Goal: Task Accomplishment & Management: Complete application form

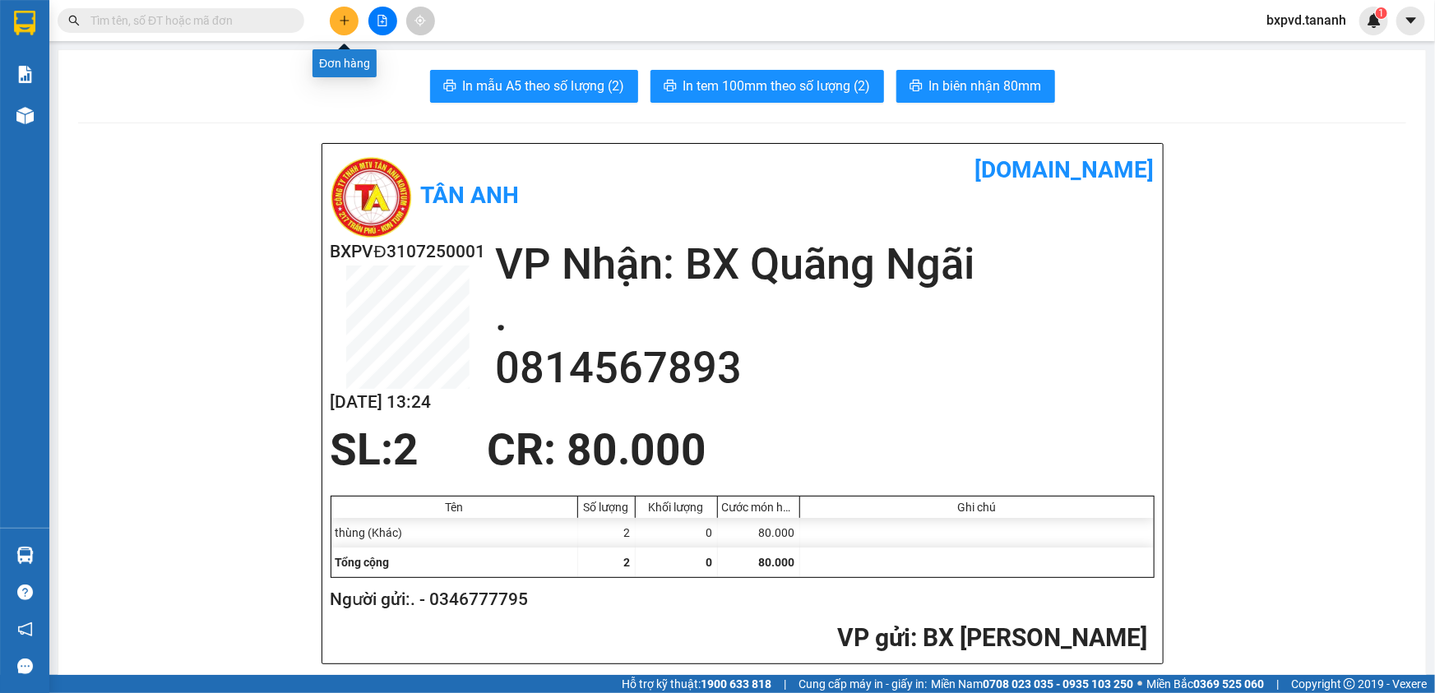
click at [341, 16] on icon "plus" at bounding box center [345, 21] width 12 height 12
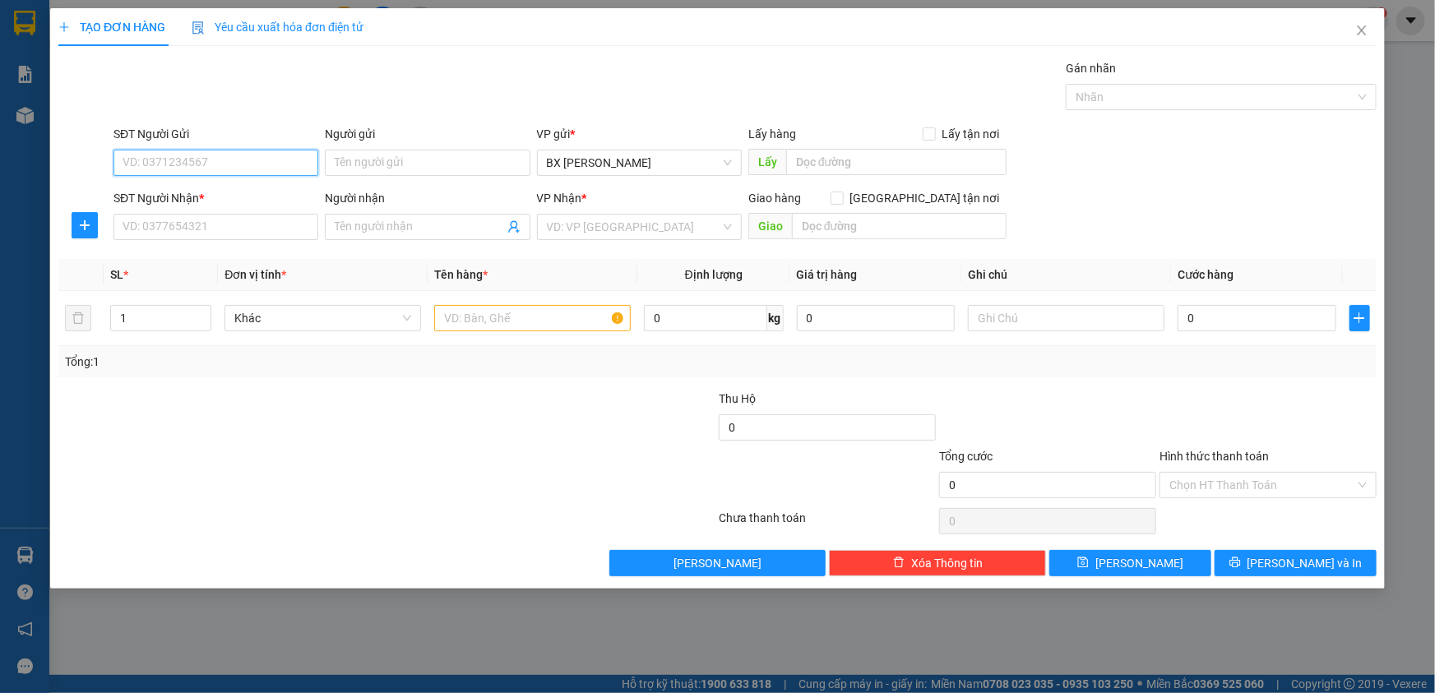
click at [230, 158] on input "SĐT Người Gửi" at bounding box center [215, 163] width 205 height 26
type input "0965556763"
click at [231, 196] on div "0965556763 - THẮNG" at bounding box center [215, 196] width 185 height 18
type input "THẮNG"
type input "0985875707"
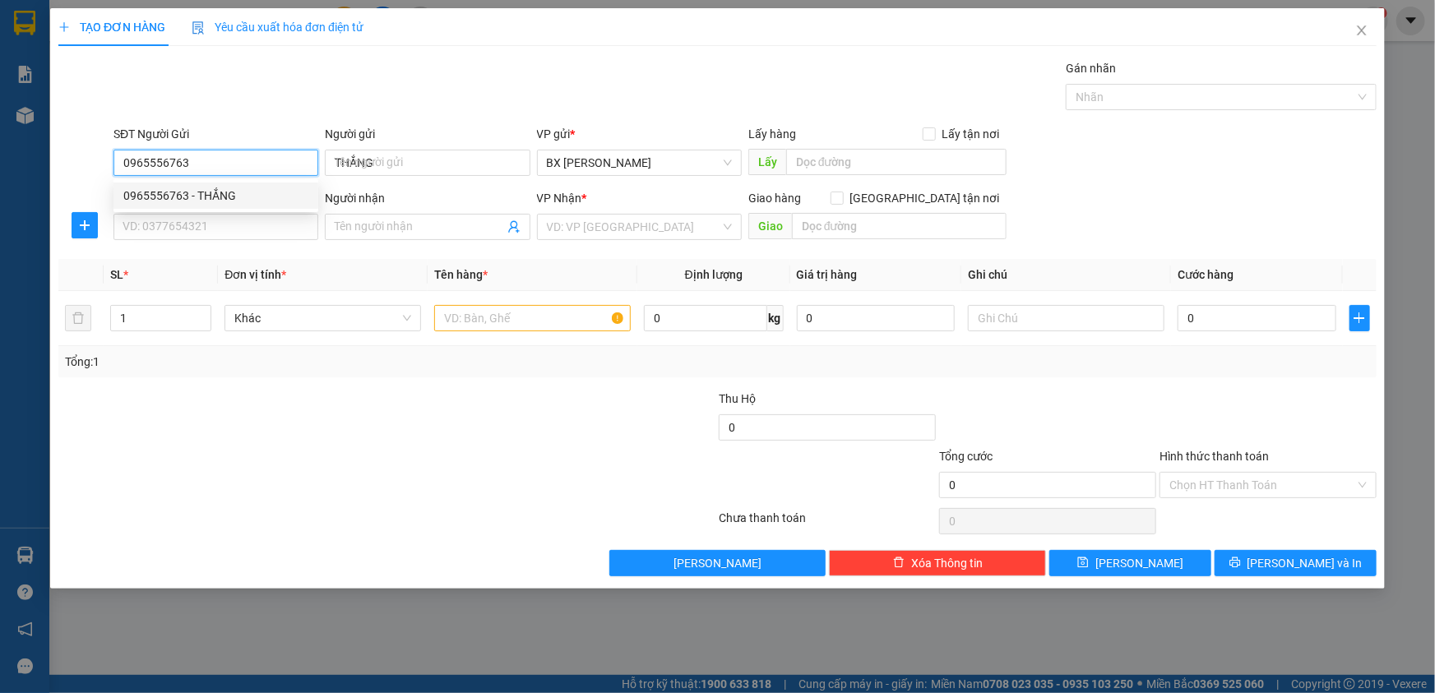
type input "TRUNG"
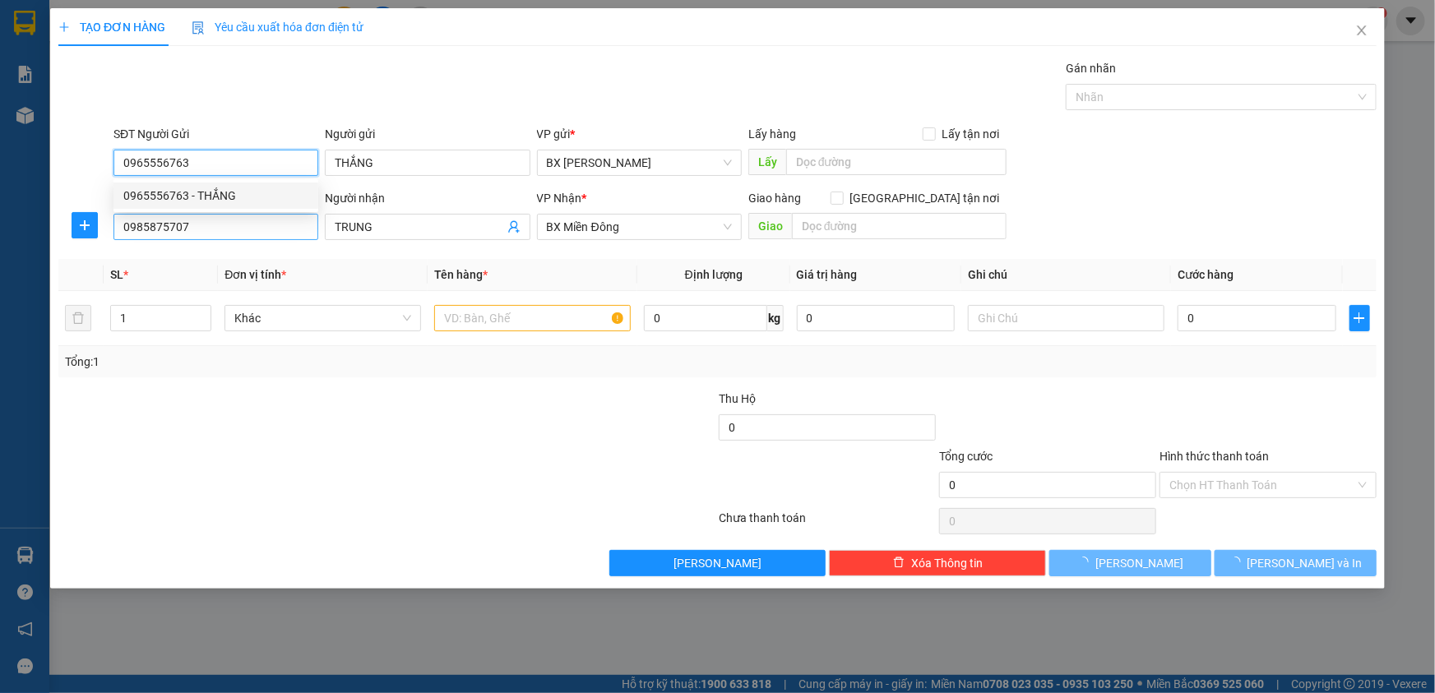
type input "80.000"
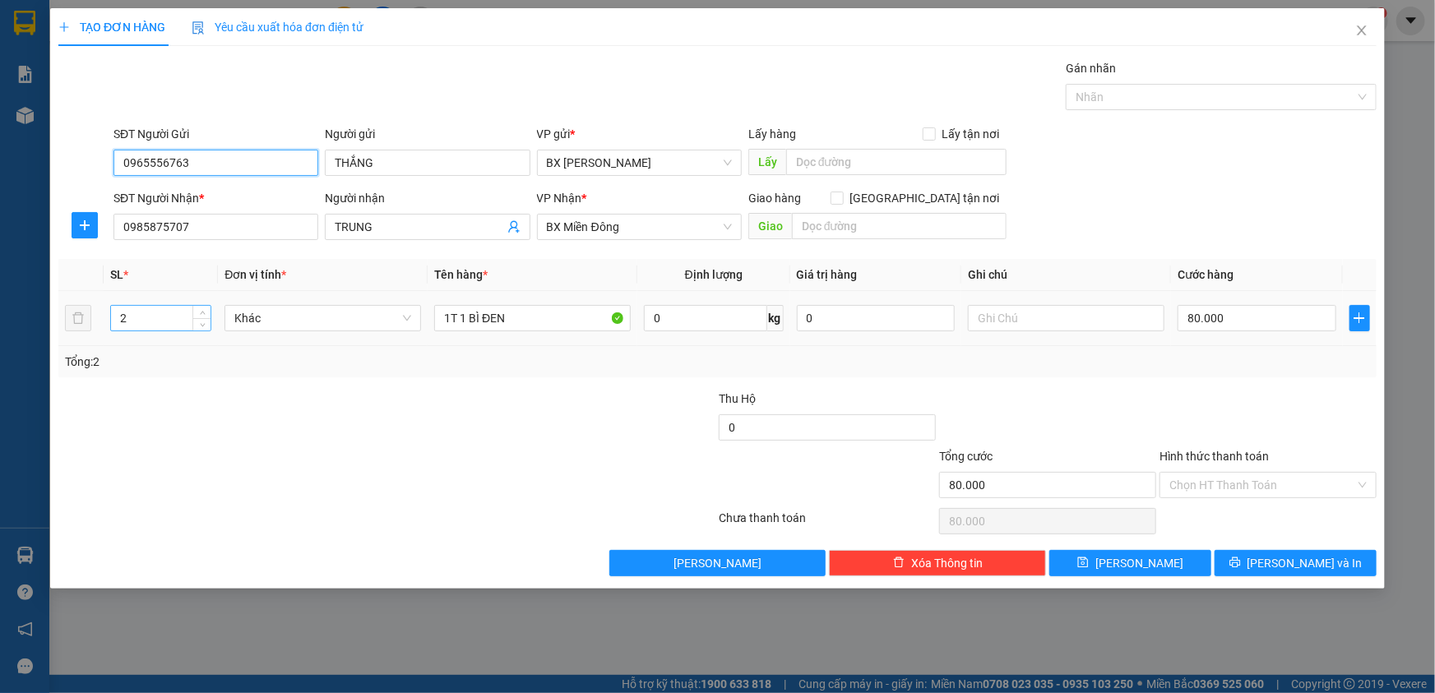
type input "0965556763"
click at [184, 312] on input "2" at bounding box center [160, 318] width 99 height 25
type input "1"
click at [196, 322] on span "Decrease Value" at bounding box center [201, 323] width 18 height 15
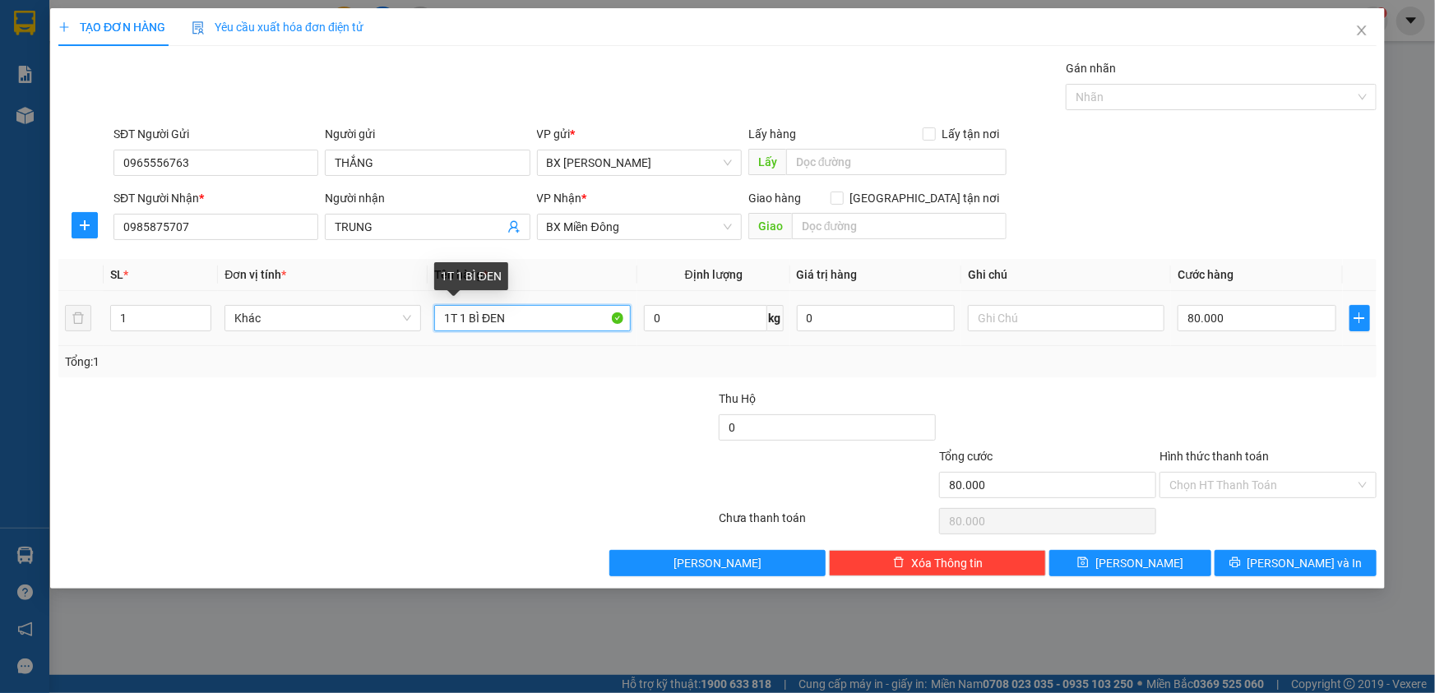
click at [455, 316] on input "1T 1 BÌ ĐEN" at bounding box center [532, 318] width 197 height 26
type input "1 BÌ ĐEN"
drag, startPoint x: 175, startPoint y: 307, endPoint x: 173, endPoint y: 321, distance: 14.1
click at [173, 320] on input "1" at bounding box center [160, 318] width 99 height 25
type input "2"
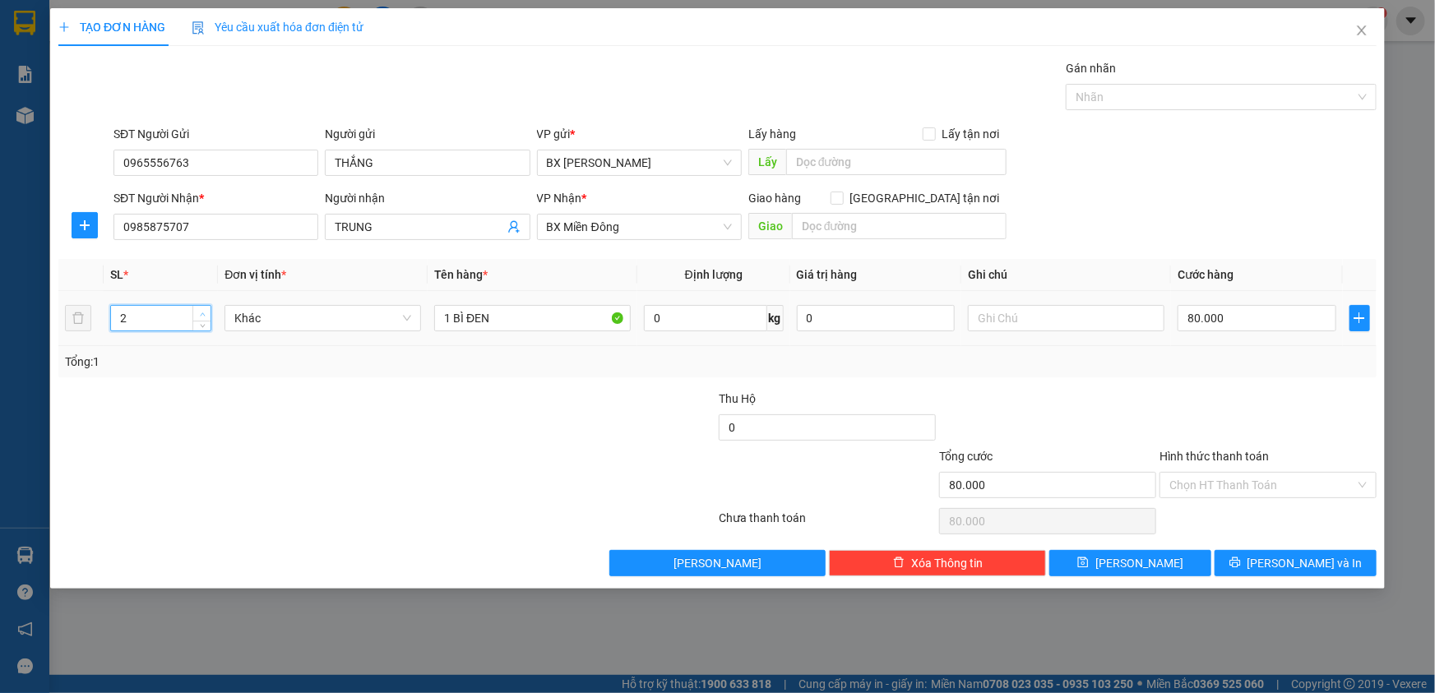
click at [208, 313] on span "Increase Value" at bounding box center [201, 313] width 18 height 15
type input "2"
type input "0"
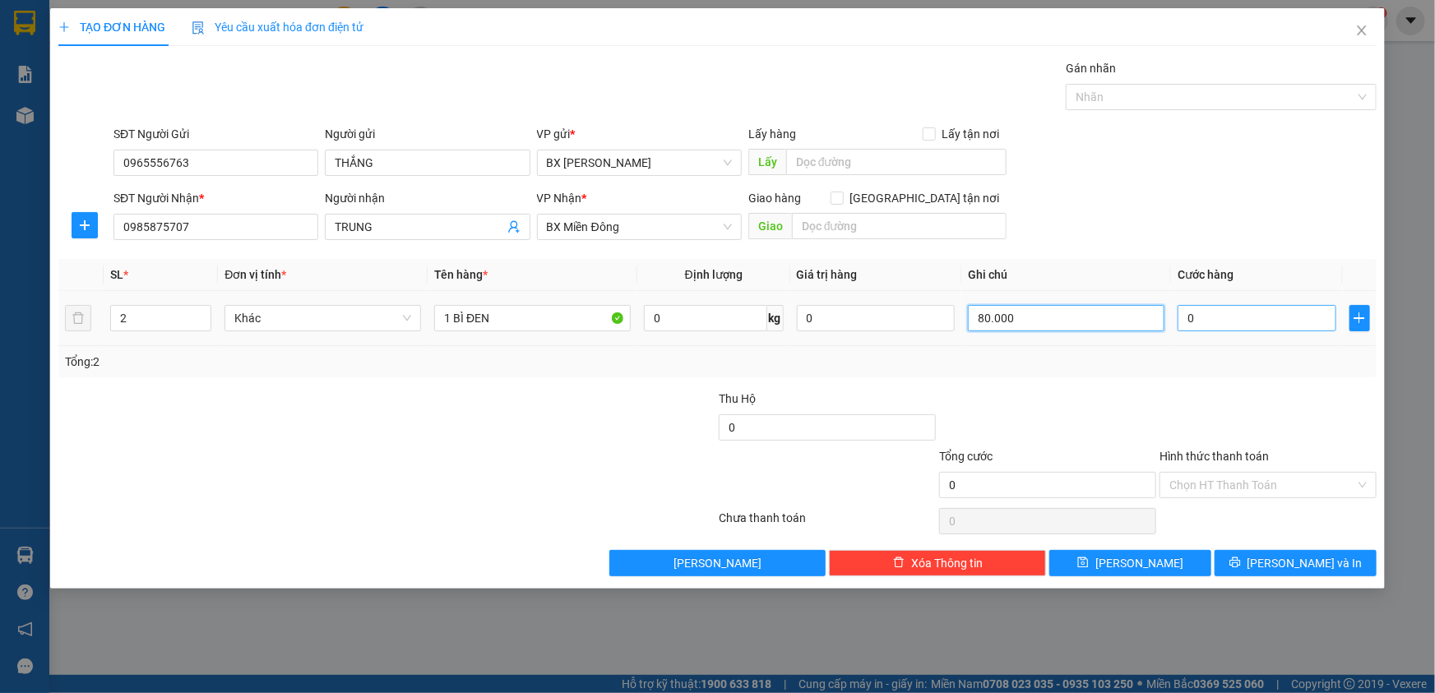
type input "80.000"
click at [1196, 317] on input "0" at bounding box center [1256, 318] width 159 height 26
type input "1"
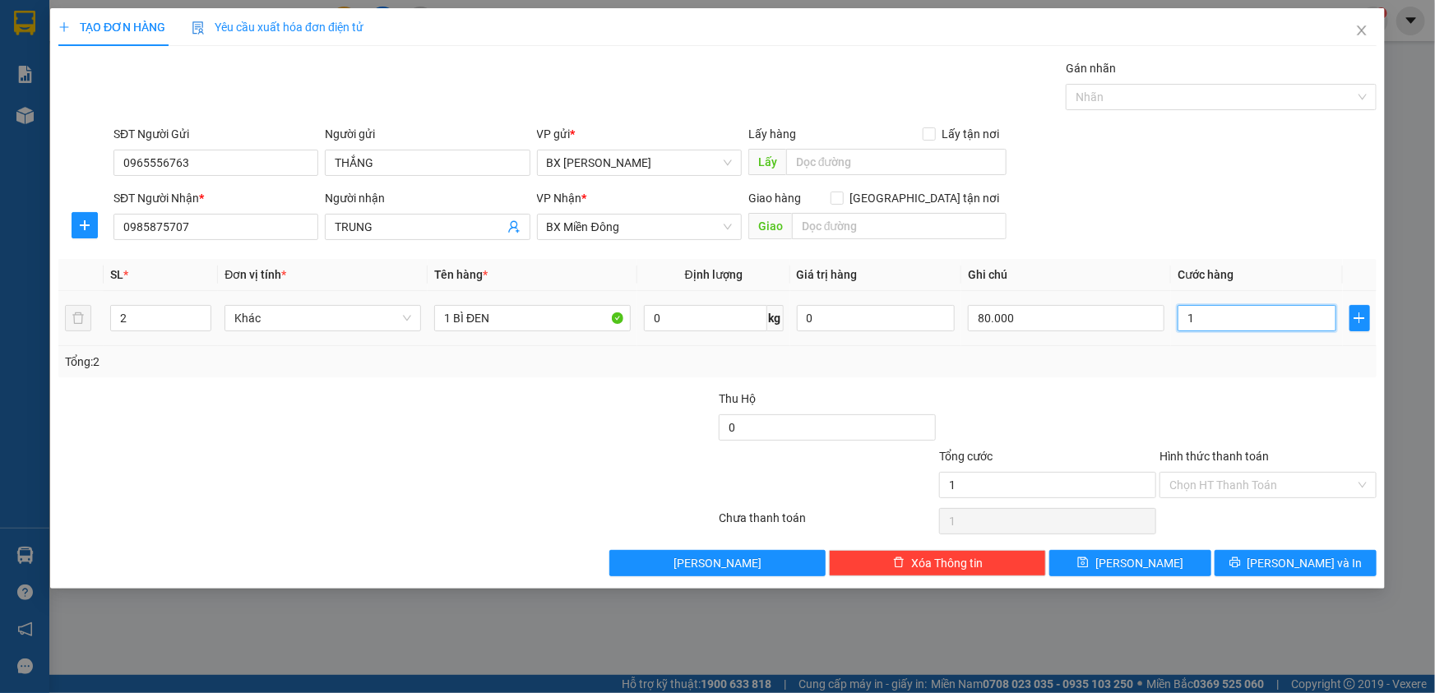
type input "10"
type input "100"
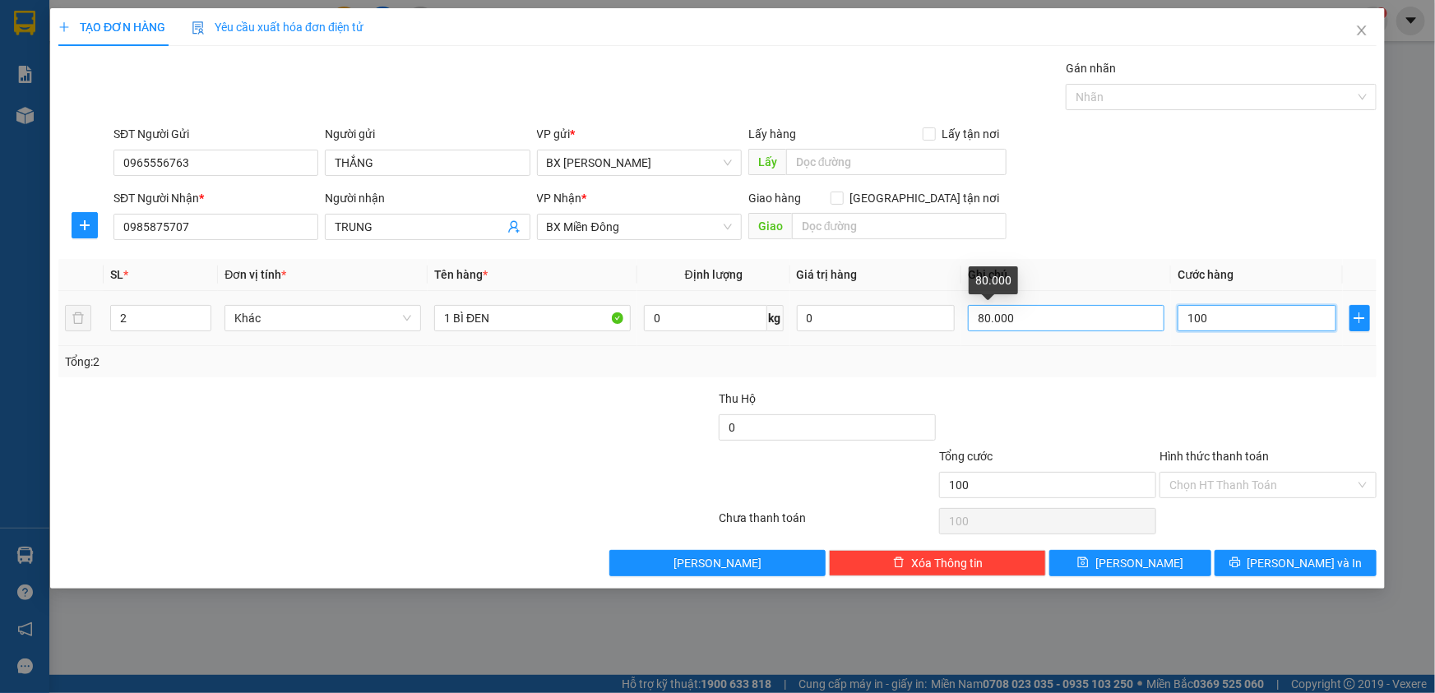
type input "100"
type input "100.000"
drag, startPoint x: 1061, startPoint y: 317, endPoint x: 977, endPoint y: 329, distance: 84.7
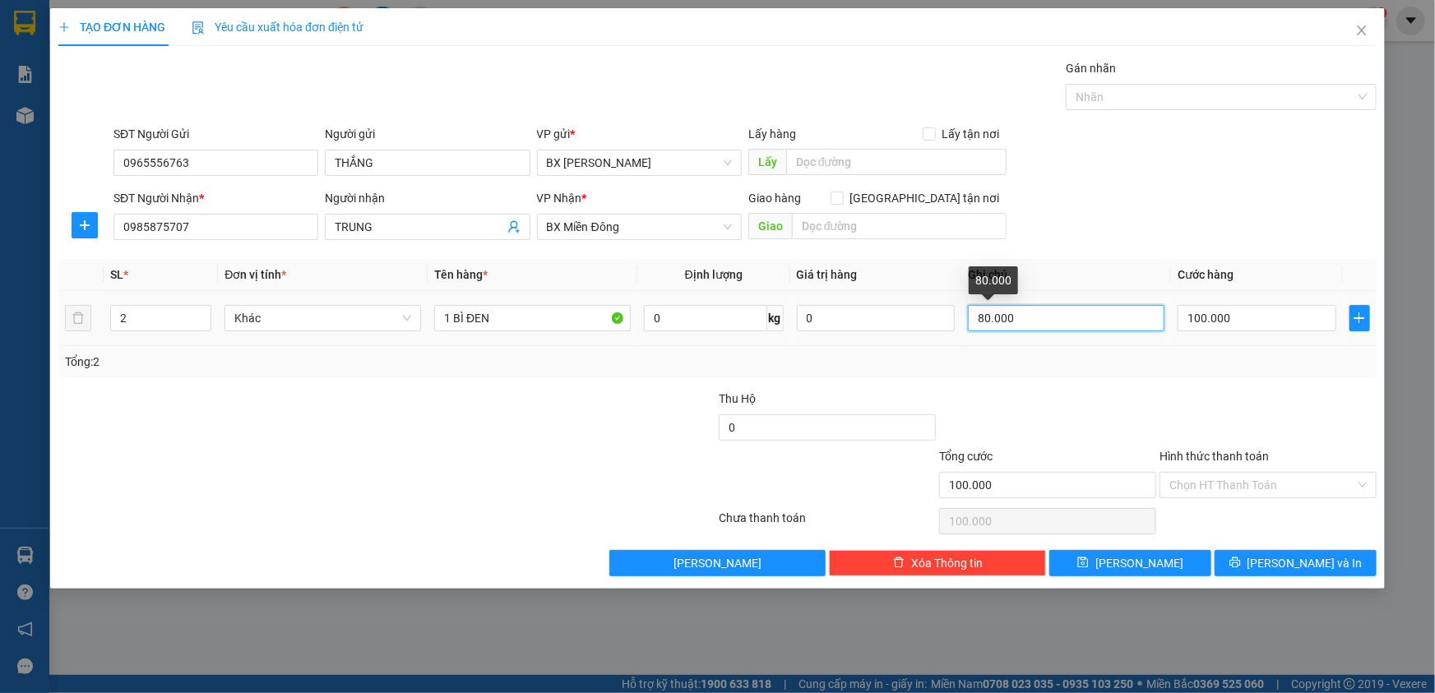
click at [977, 329] on input "80.000" at bounding box center [1066, 318] width 197 height 26
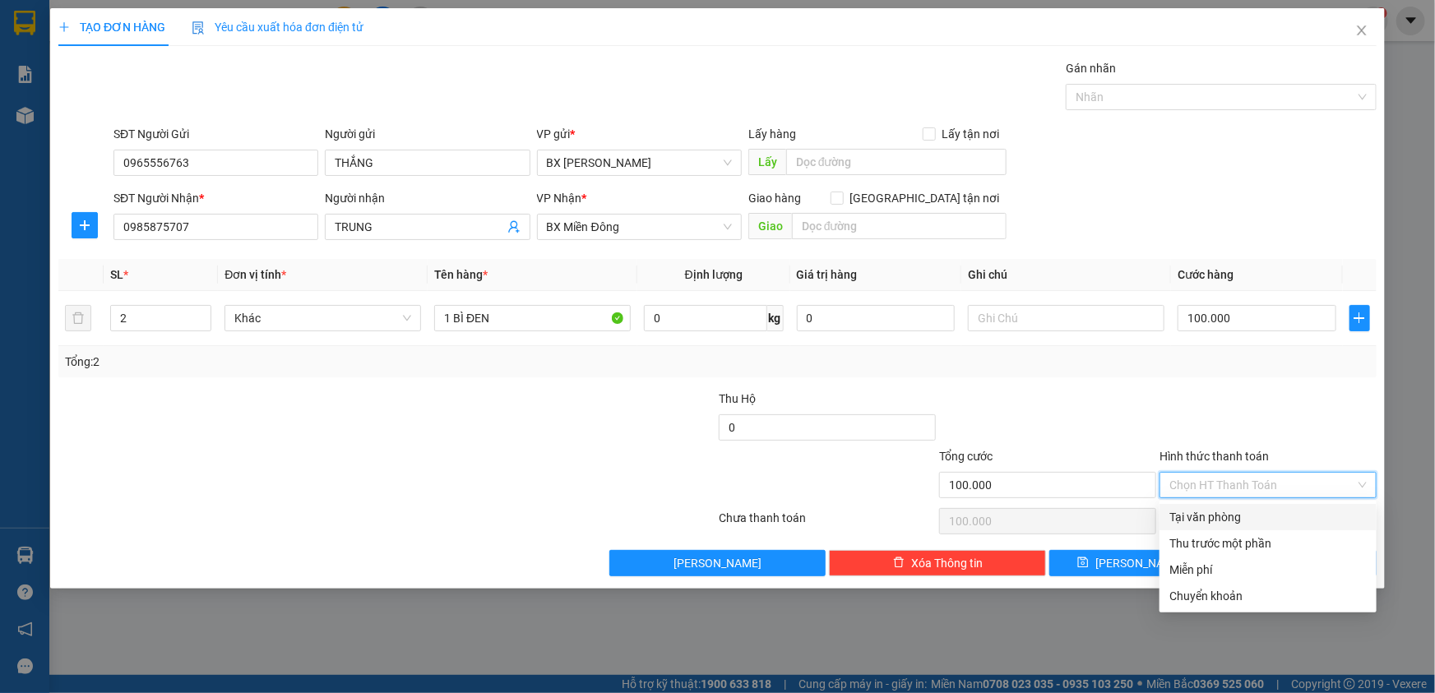
click at [1209, 485] on input "Hình thức thanh toán" at bounding box center [1262, 485] width 186 height 25
click at [1242, 510] on div "Tại văn phòng" at bounding box center [1267, 517] width 197 height 18
type input "0"
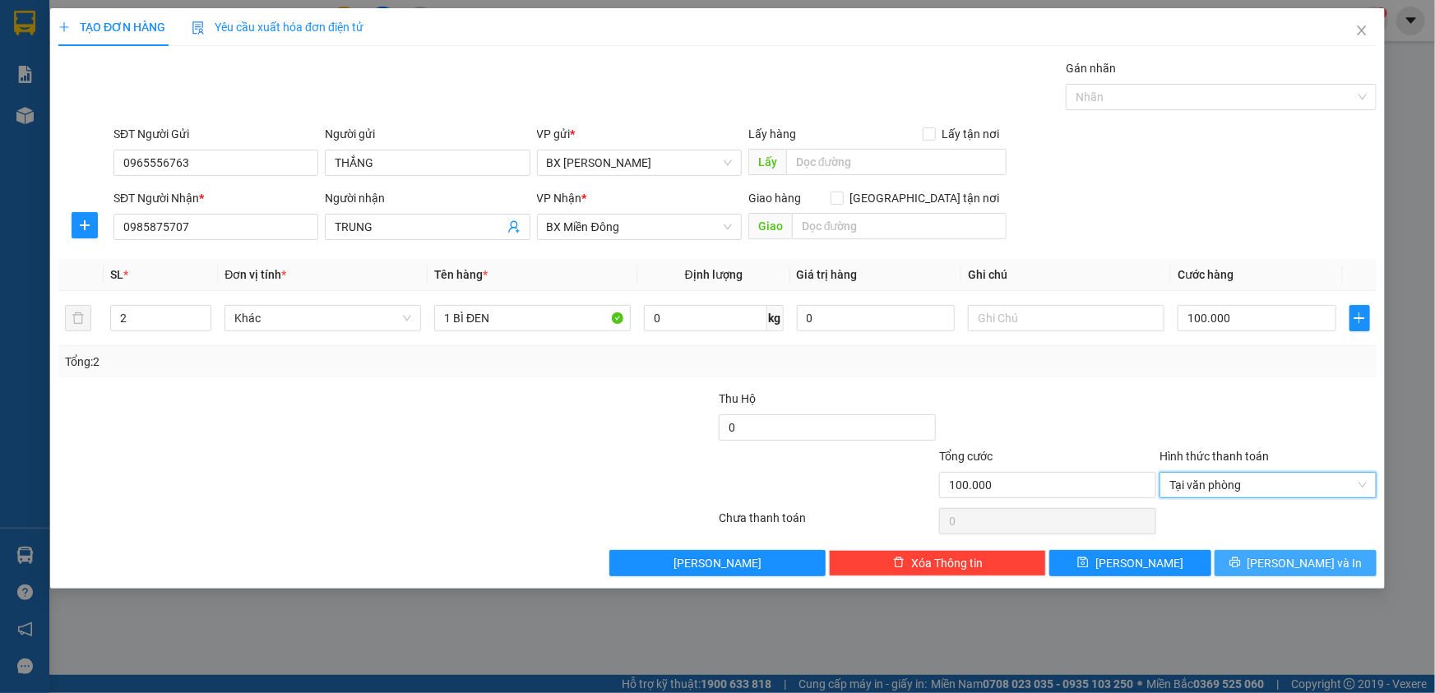
click at [1254, 557] on button "[PERSON_NAME] và In" at bounding box center [1295, 563] width 162 height 26
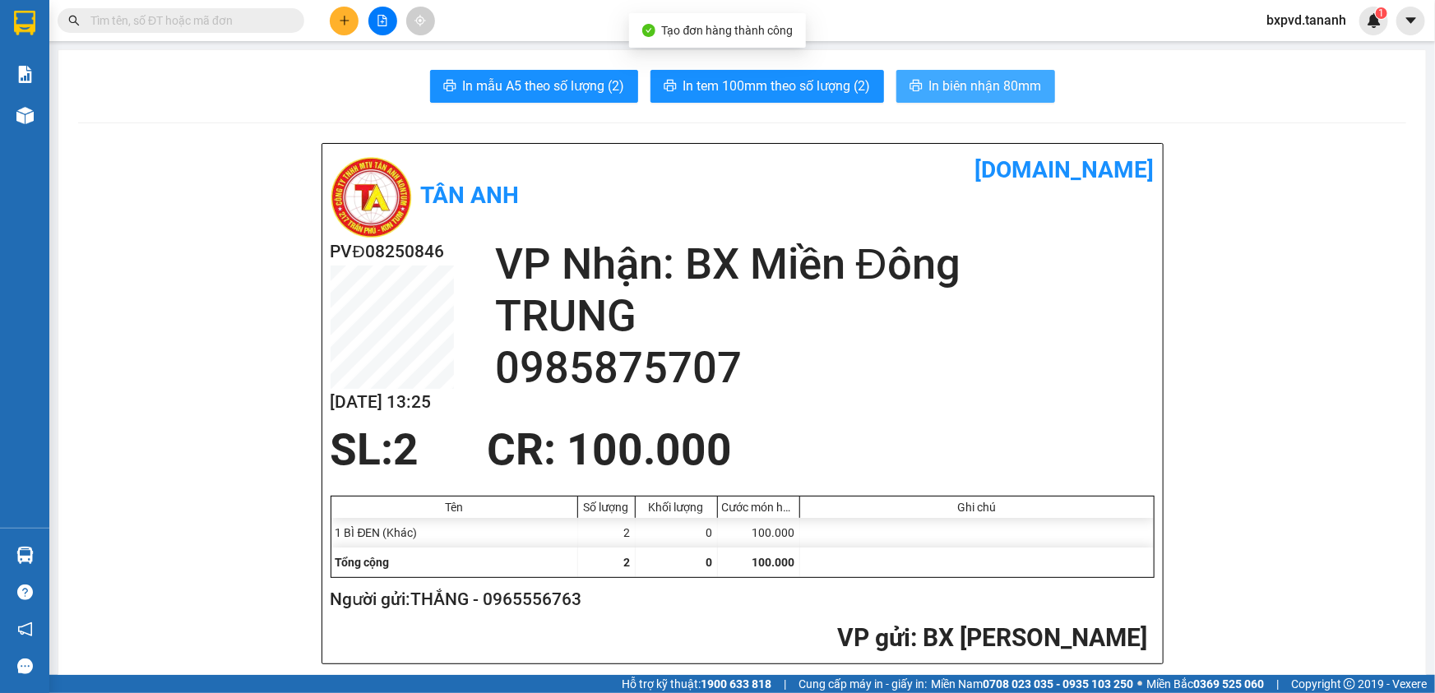
click at [997, 79] on span "In biên nhận 80mm" at bounding box center [985, 86] width 113 height 21
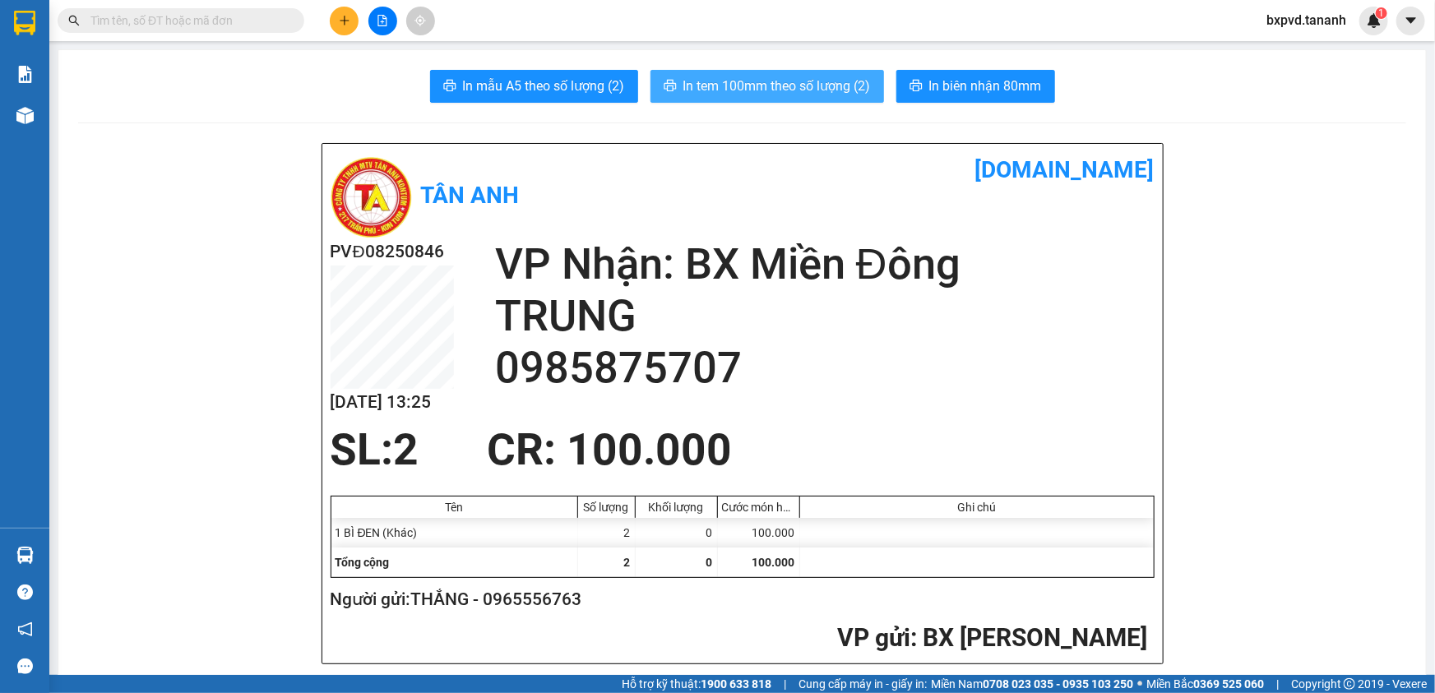
click at [832, 71] on button "In tem 100mm theo số lượng (2)" at bounding box center [767, 86] width 234 height 33
